Goal: Find specific fact: Find specific fact

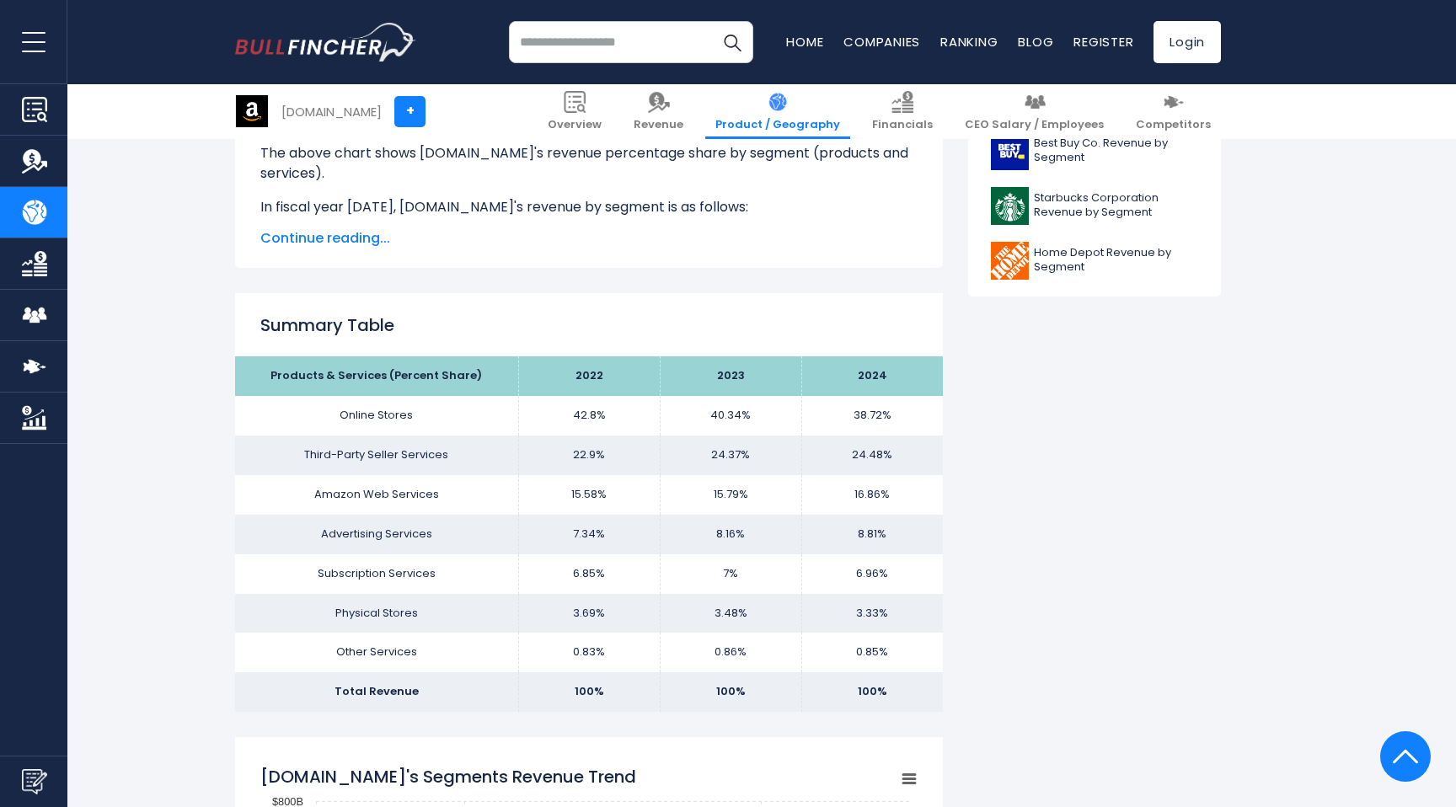
scroll to position [1035, 0]
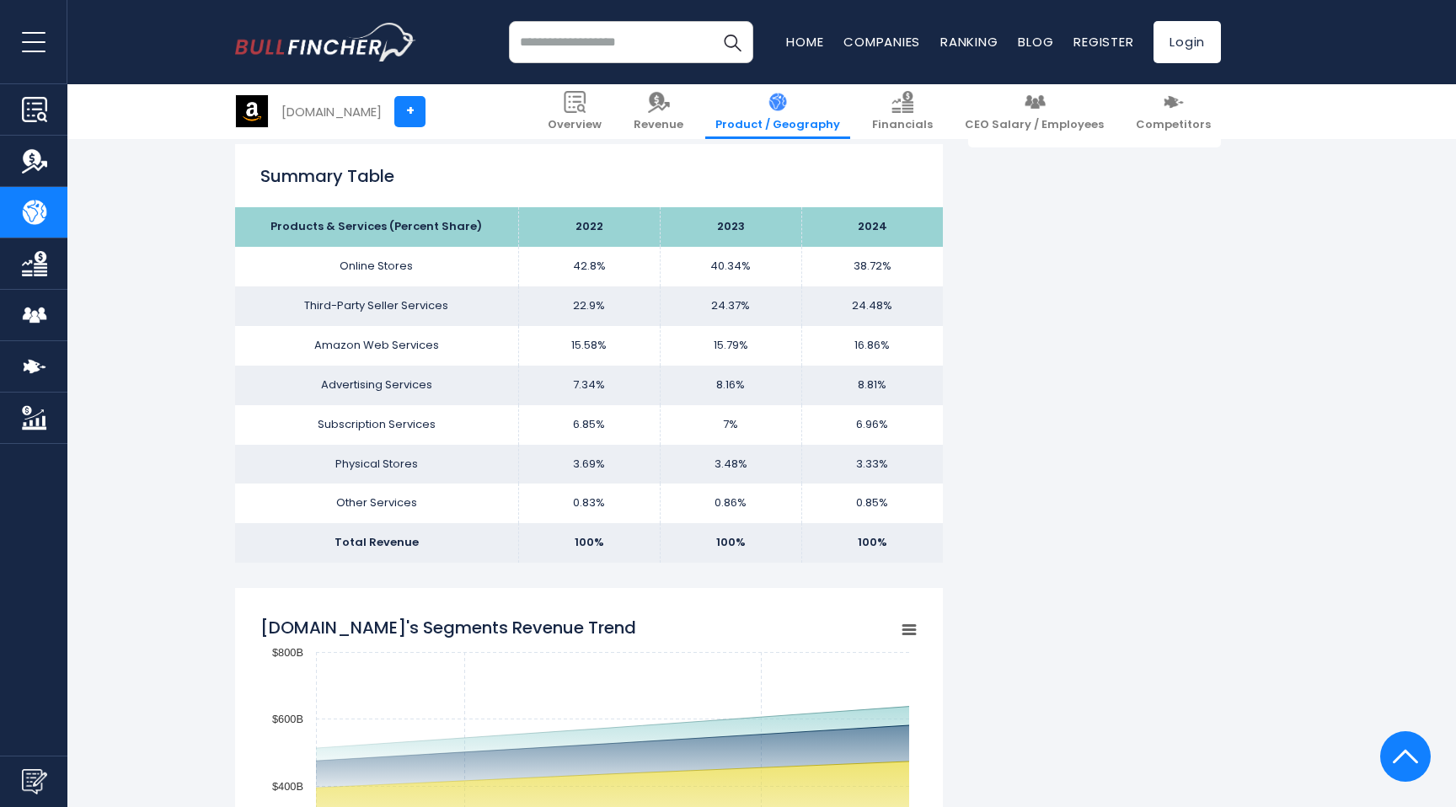
click at [731, 426] on td "7%" at bounding box center [731, 425] width 142 height 40
click at [757, 426] on td "7%" at bounding box center [731, 425] width 142 height 40
click at [736, 465] on td "3.48%" at bounding box center [731, 465] width 142 height 40
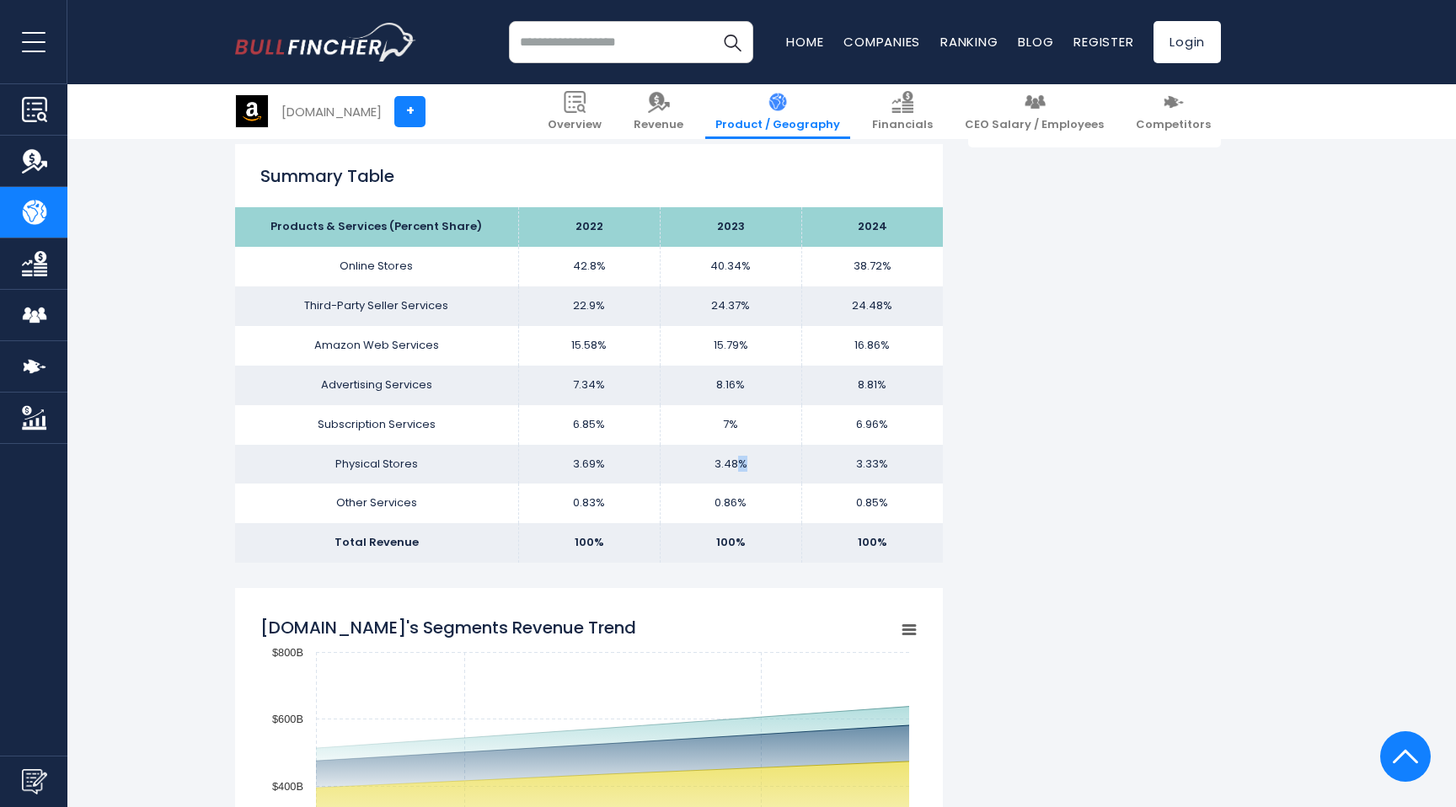
click at [736, 465] on td "3.48%" at bounding box center [731, 465] width 142 height 40
click at [782, 476] on td "3.48%" at bounding box center [731, 465] width 142 height 40
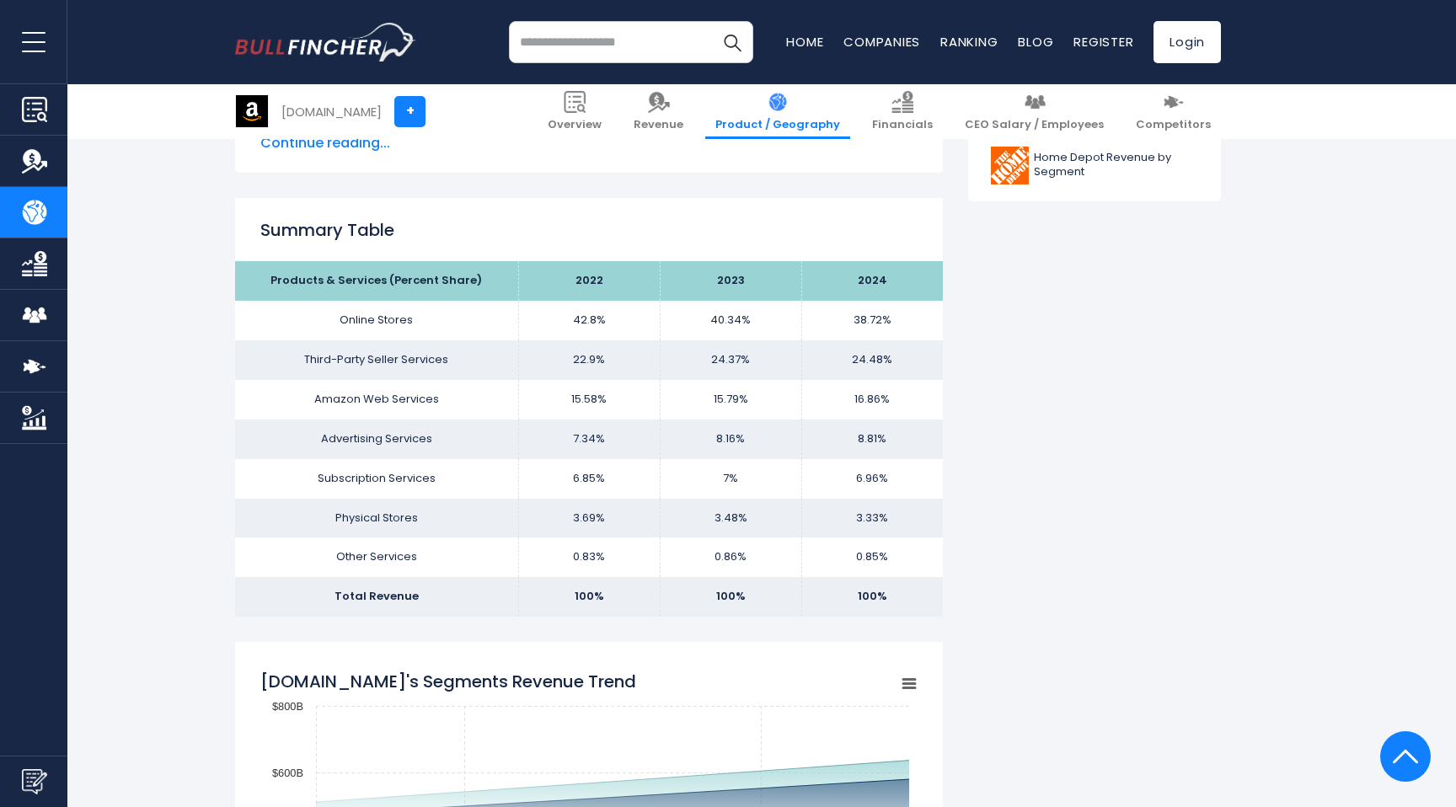
scroll to position [982, 0]
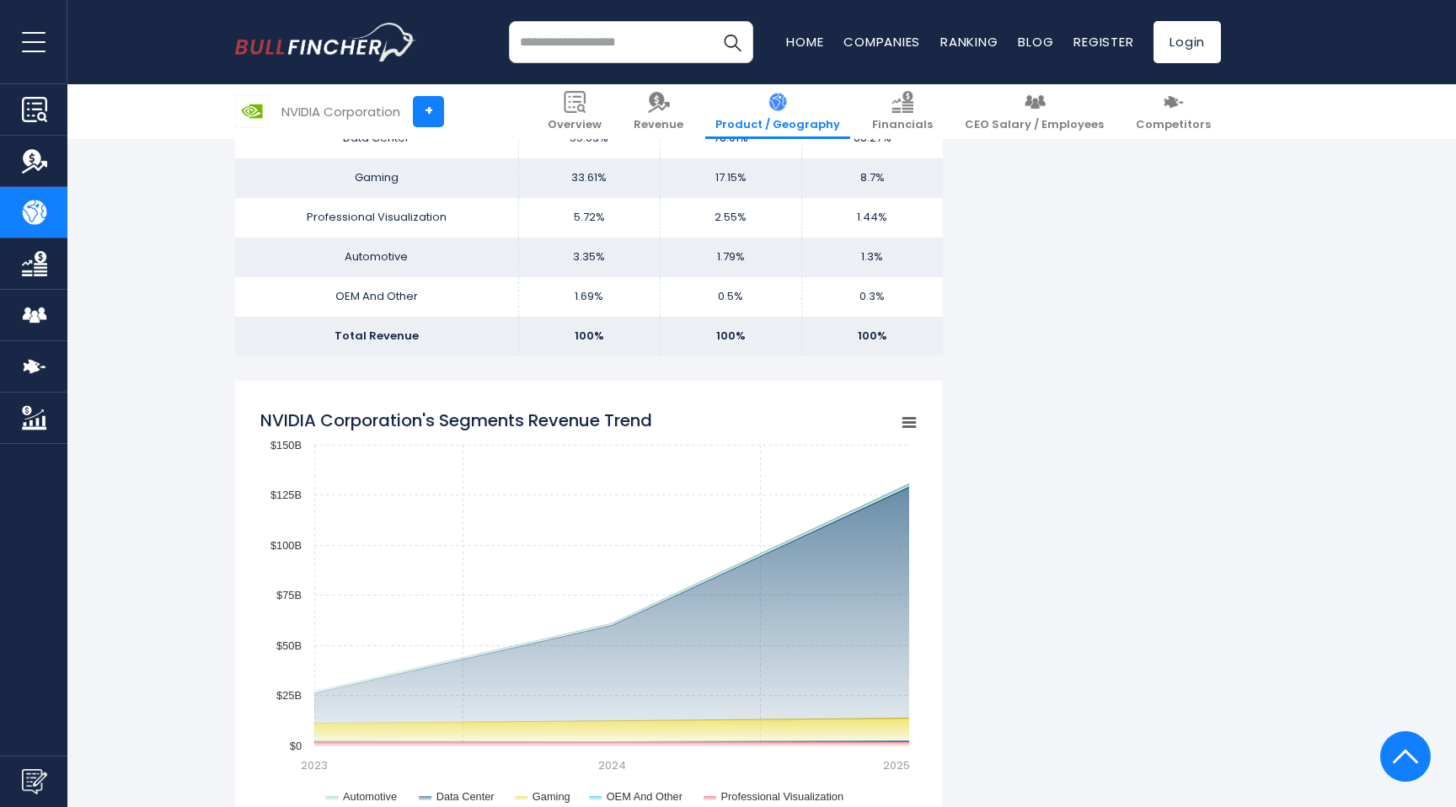
scroll to position [1286, 0]
